Goal: Ask a question

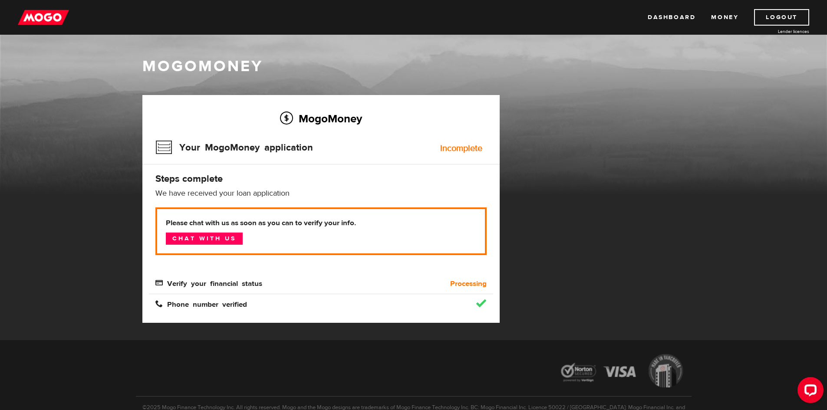
drag, startPoint x: 78, startPoint y: 234, endPoint x: 77, endPoint y: 224, distance: 9.6
click at [77, 224] on div "MogoMoney MogoMoney Your MogoMoney application Expired Your MogoMoney credit de…" at bounding box center [413, 188] width 827 height 306
click at [206, 245] on p "Please chat with us as soon as you can to verify your info. Chat with us" at bounding box center [320, 231] width 331 height 48
click at [216, 240] on link "Chat with us" at bounding box center [204, 239] width 77 height 12
